Goal: Task Accomplishment & Management: Manage account settings

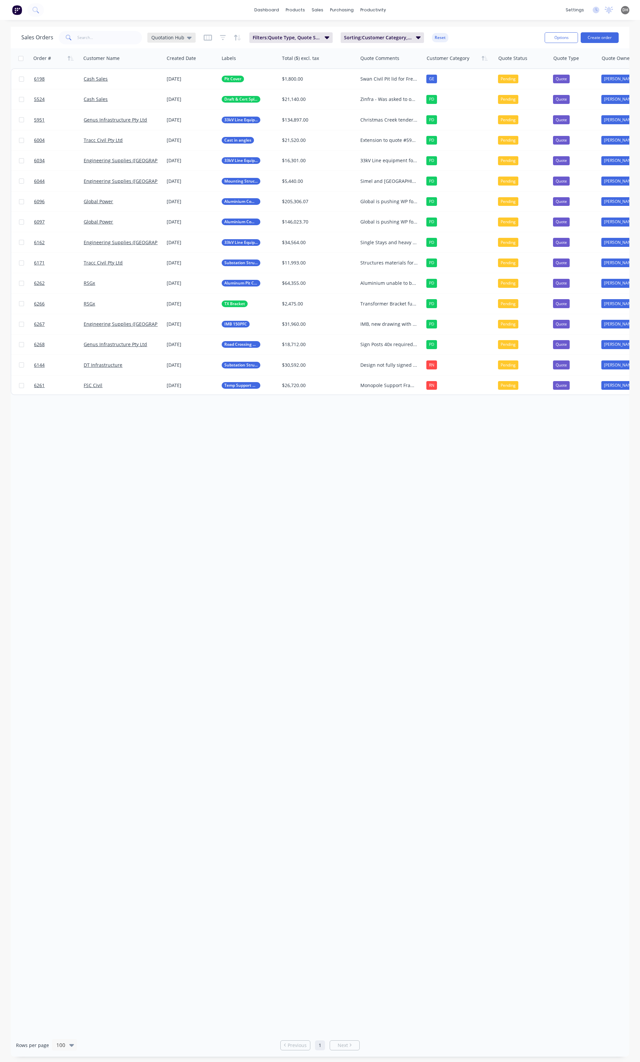
click at [187, 39] on icon at bounding box center [189, 37] width 5 height 7
click at [172, 119] on button "Open Sales Orders" at bounding box center [187, 121] width 76 height 8
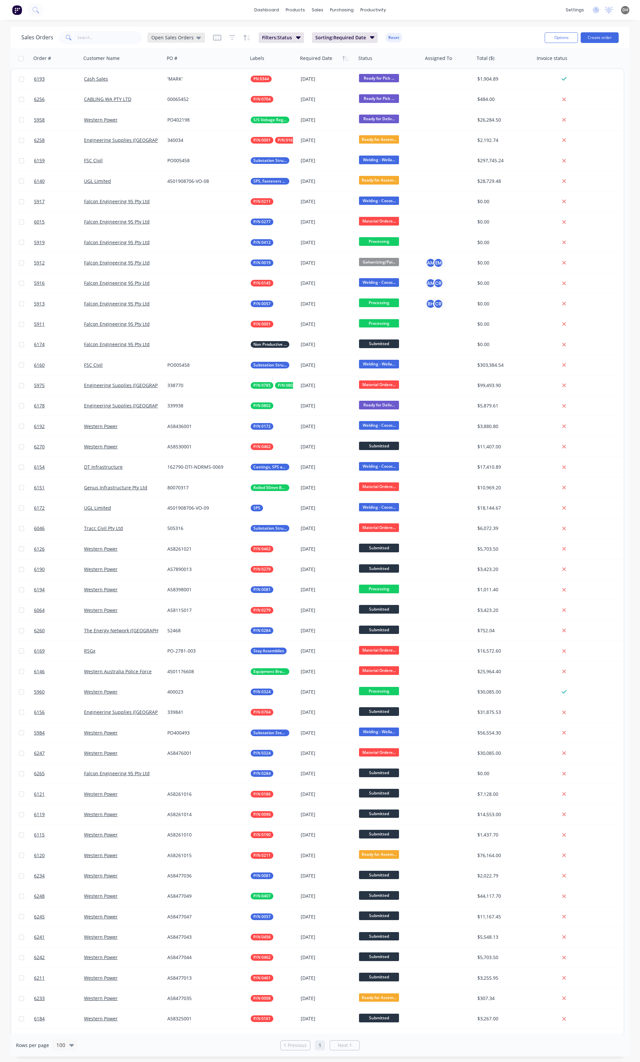
click at [186, 37] on span "Open Sales Orders" at bounding box center [172, 37] width 42 height 7
click at [231, 119] on button "edit" at bounding box center [232, 120] width 9 height 7
click at [278, 75] on div "Open Sales Orders Set as your default view Update Delete" at bounding box center [301, 78] width 89 height 40
click at [272, 81] on label "Set as your default view" at bounding box center [293, 78] width 53 height 7
click at [263, 81] on input "Set as your default view" at bounding box center [259, 78] width 5 height 6
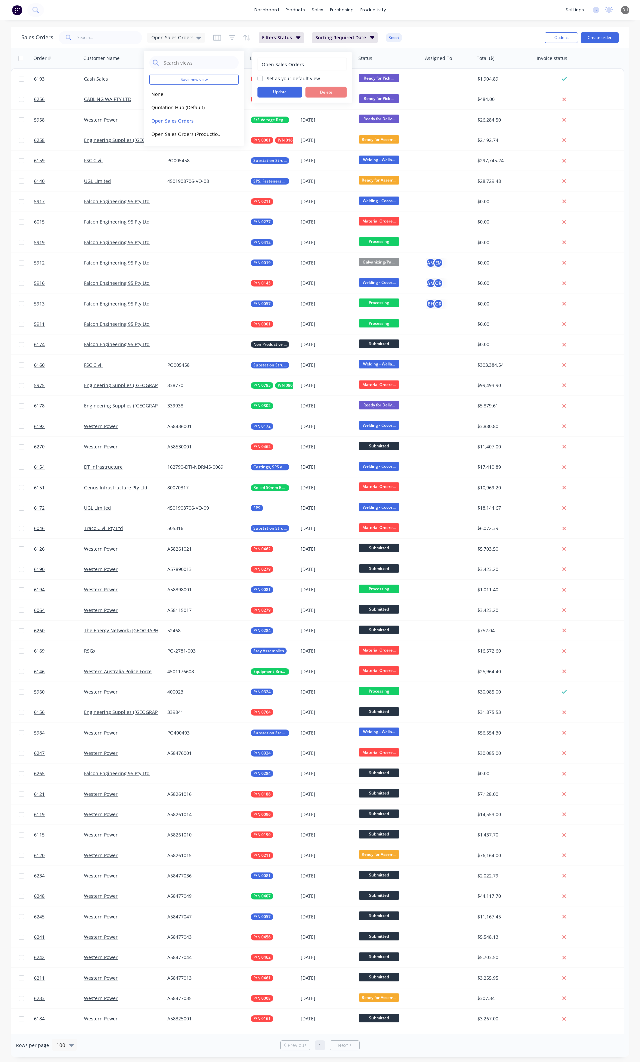
checkbox input "true"
click at [272, 91] on button "Update" at bounding box center [279, 92] width 45 height 11
click at [156, 18] on div "dashboard products sales purchasing productivity dashboard products Product Cat…" at bounding box center [320, 10] width 640 height 20
click at [84, 35] on input "text" at bounding box center [109, 37] width 65 height 13
type input "0199"
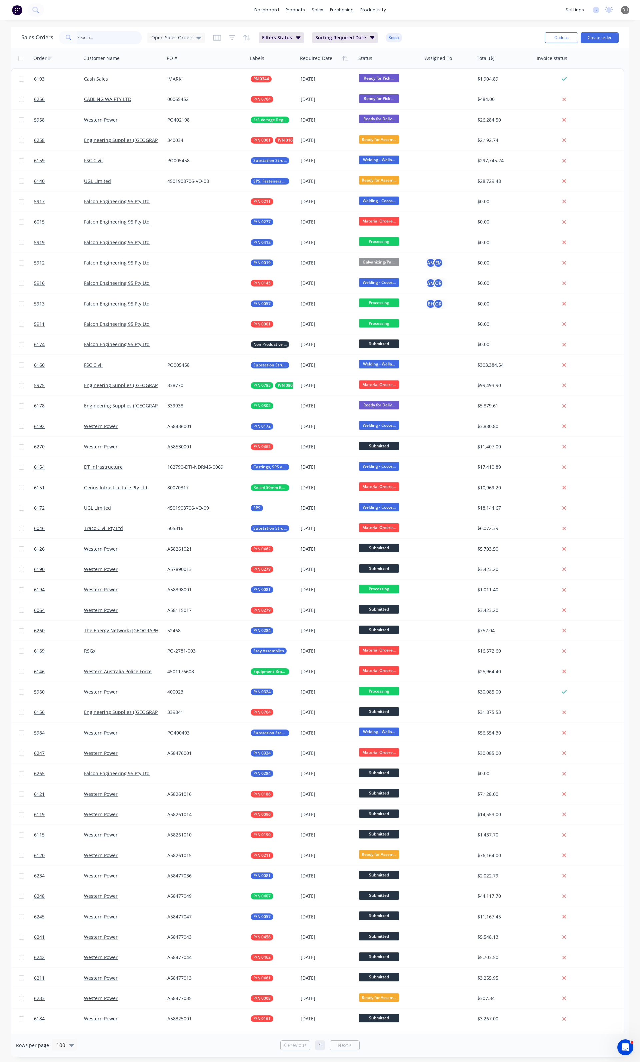
click at [92, 31] on input "text" at bounding box center [109, 37] width 65 height 13
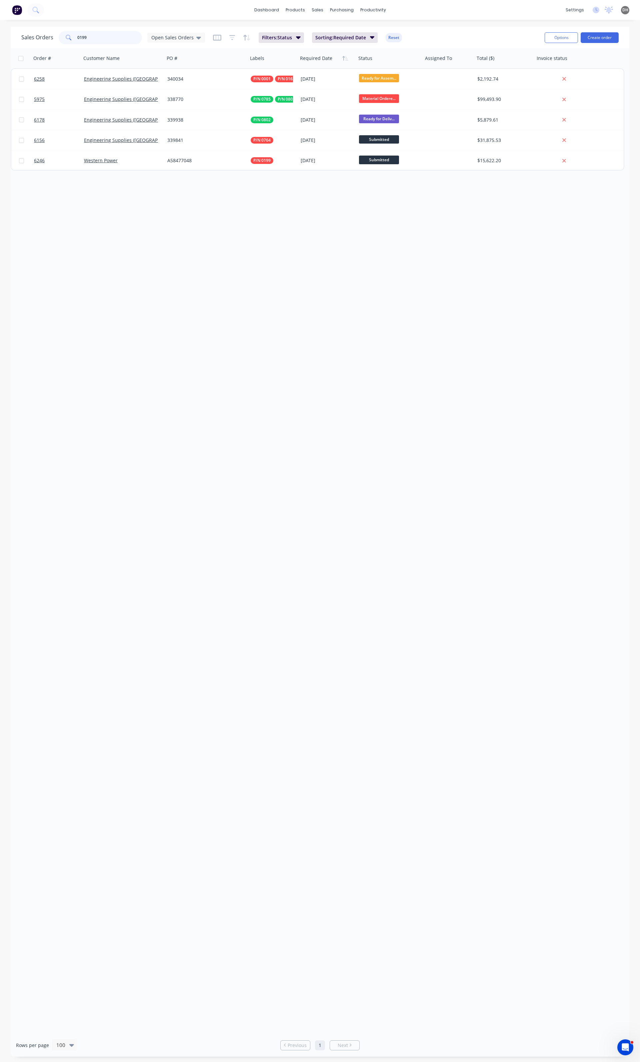
type input "0199"
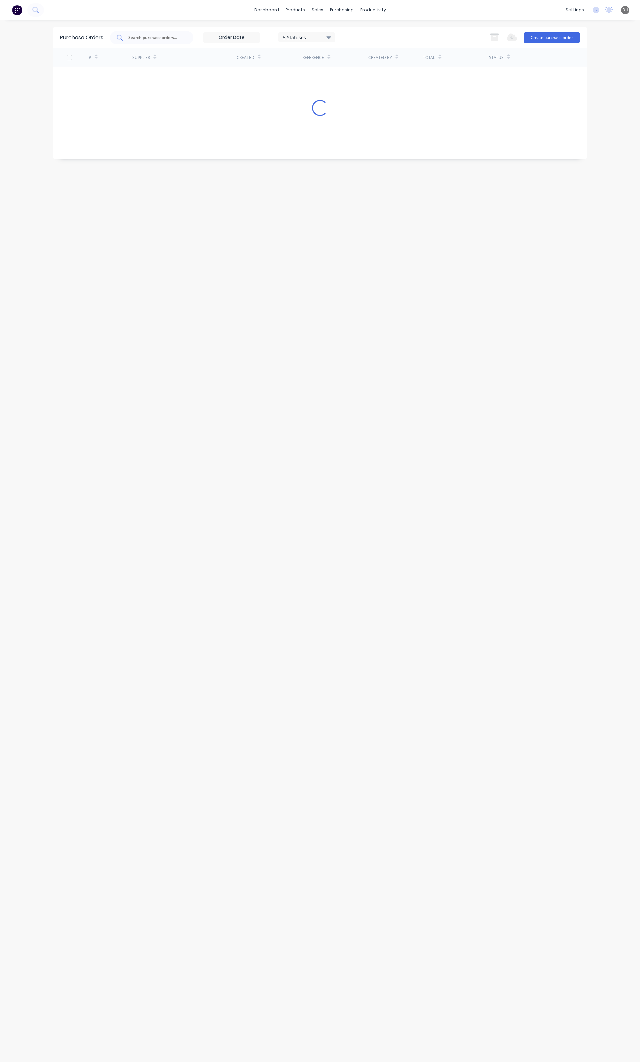
click at [144, 37] on input "text" at bounding box center [155, 37] width 55 height 7
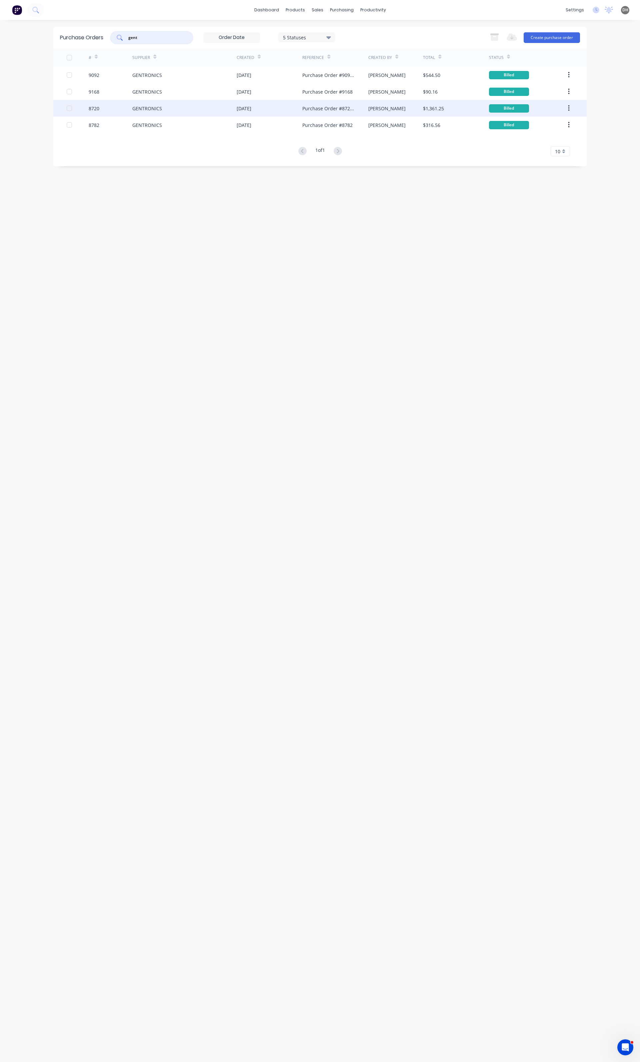
type input "gent"
click at [270, 108] on div "12 Mar 2025" at bounding box center [270, 108] width 66 height 17
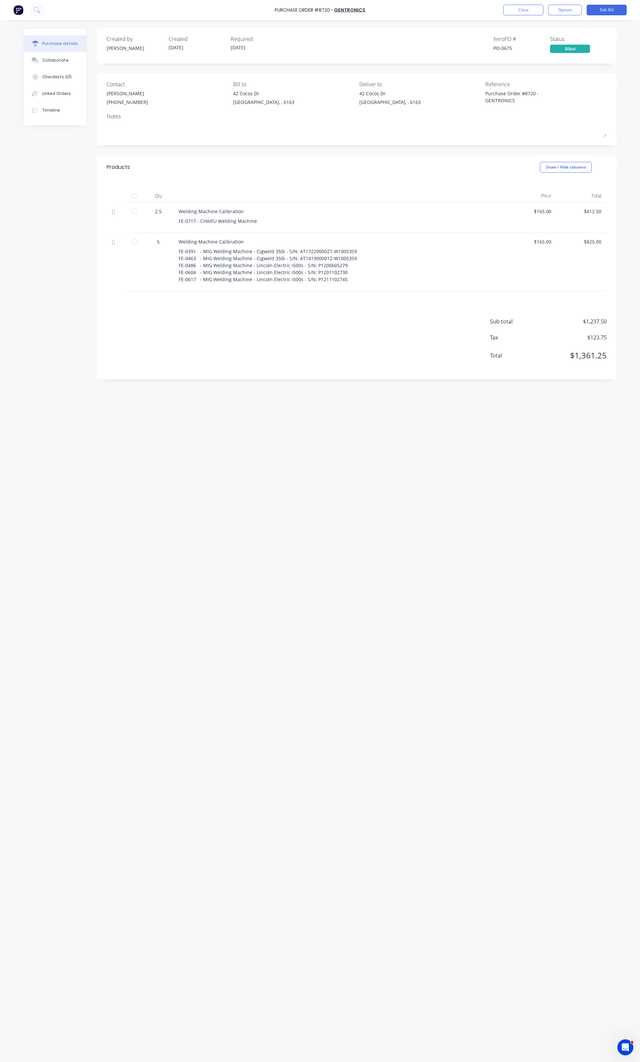
type textarea "x"
